Goal: Information Seeking & Learning: Learn about a topic

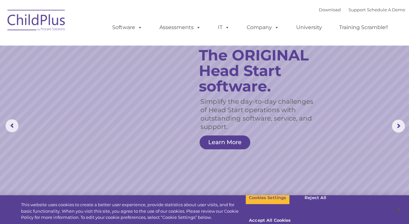
select select "MEDIUM"
click at [400, 126] on rs-arrow at bounding box center [397, 125] width 13 height 13
click at [224, 139] on link "Learn More" at bounding box center [224, 142] width 51 height 14
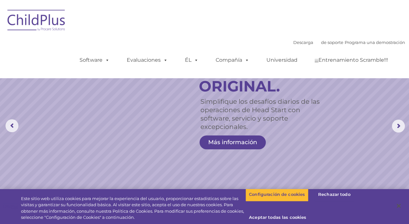
click at [397, 128] on rs-arrow at bounding box center [397, 125] width 13 height 13
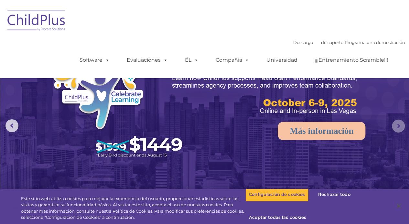
click at [396, 131] on rs-arrow at bounding box center [397, 125] width 13 height 13
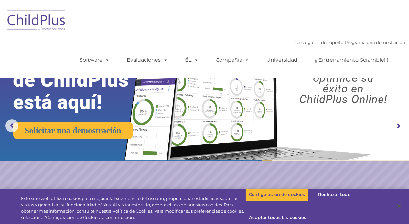
click at [47, 134] on font "Solicitar una demostración" at bounding box center [73, 130] width 97 height 9
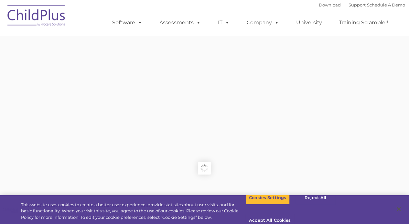
type input ""
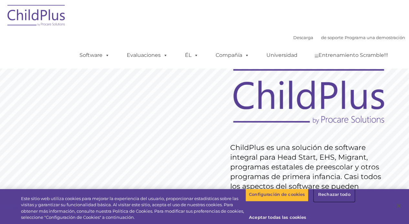
click at [325, 193] on font "Rechazar todo" at bounding box center [334, 194] width 32 height 5
